Goal: Task Accomplishment & Management: Use online tool/utility

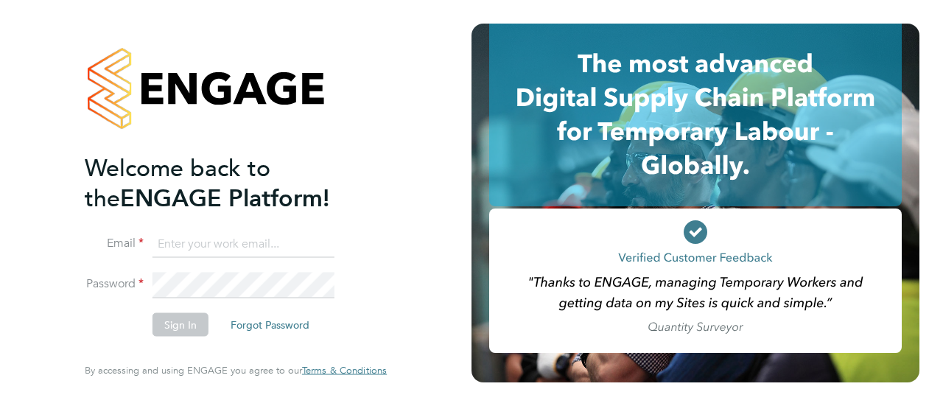
type input "kirsty.johnson@wates.co.uk"
click at [167, 325] on button "Sign In" at bounding box center [181, 325] width 56 height 24
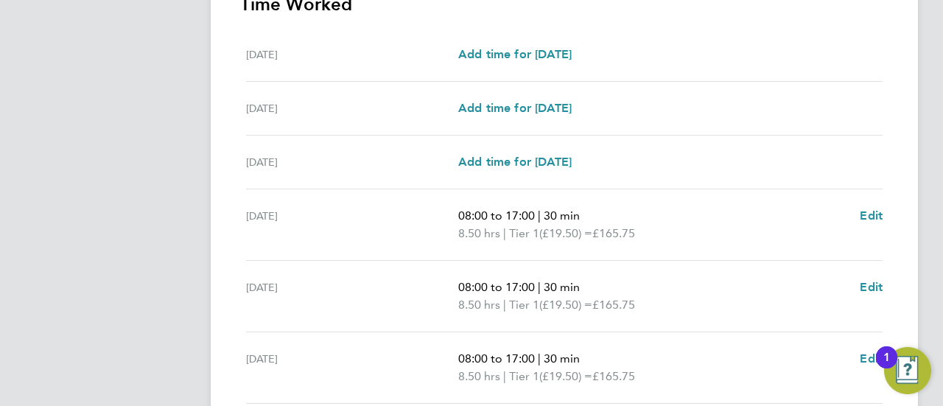
scroll to position [638, 0]
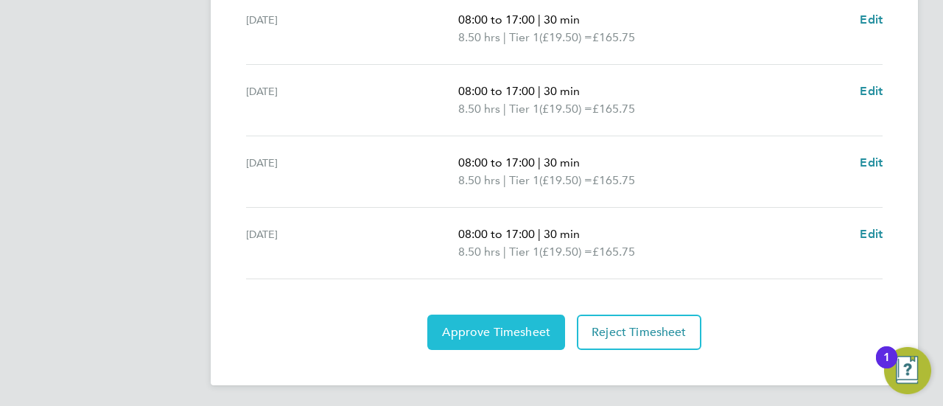
click at [520, 329] on span "Approve Timesheet" at bounding box center [496, 332] width 108 height 15
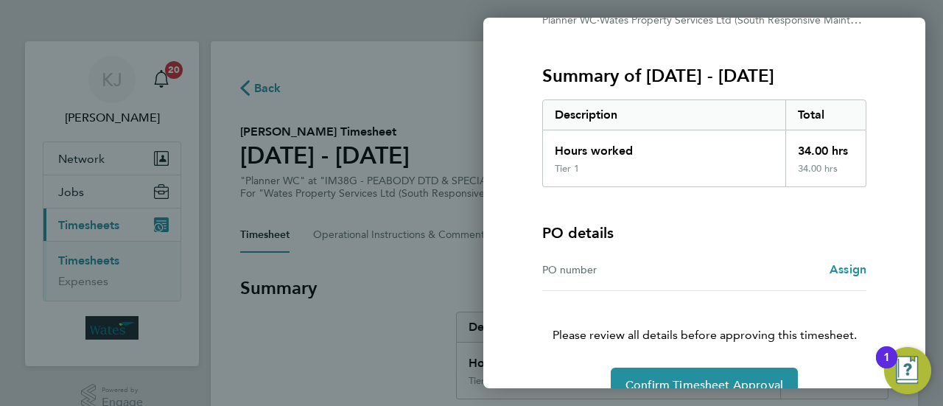
scroll to position [197, 0]
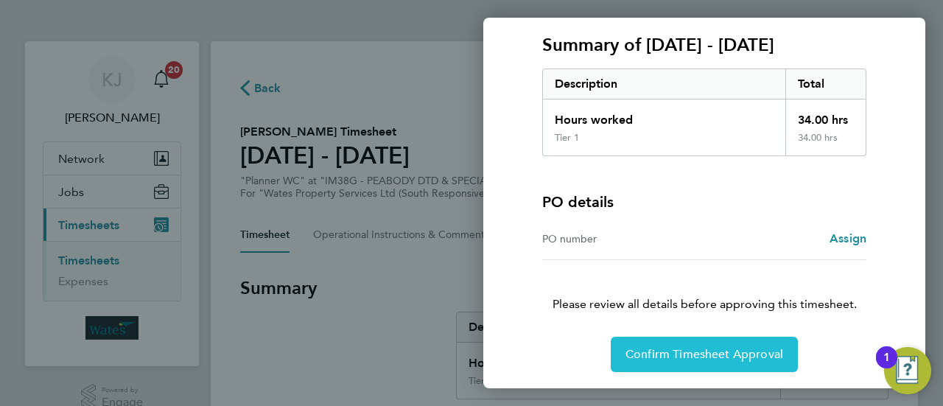
click at [730, 354] on span "Confirm Timesheet Approval" at bounding box center [705, 354] width 158 height 15
